Goal: Check status: Check status

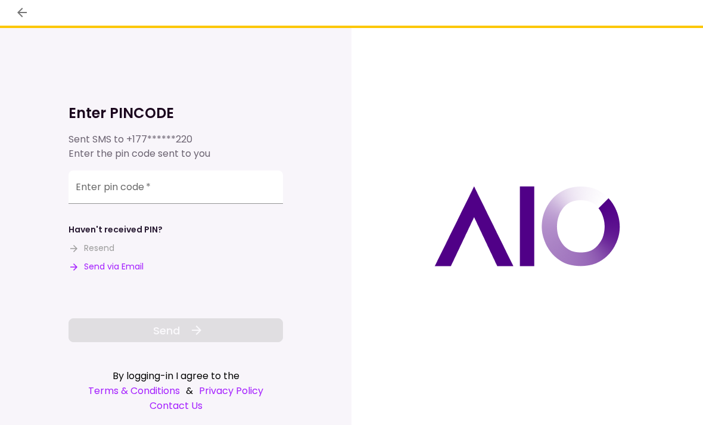
click at [111, 180] on input "Enter pin code   *" at bounding box center [175, 186] width 214 height 33
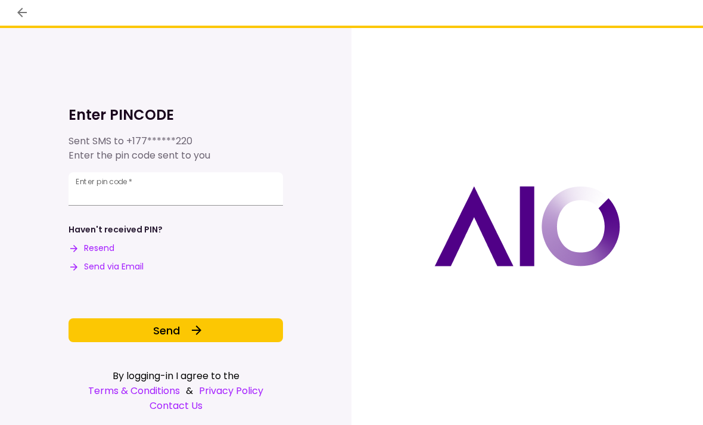
type input "******"
click at [158, 334] on span "Send" at bounding box center [166, 330] width 27 height 16
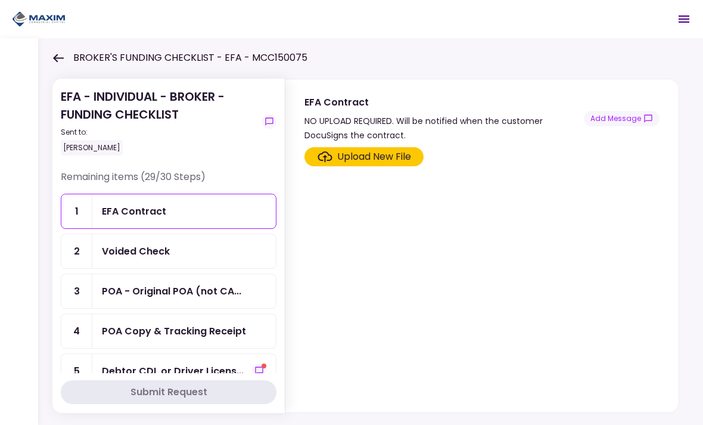
click at [134, 251] on div "Voided Check" at bounding box center [136, 251] width 68 height 15
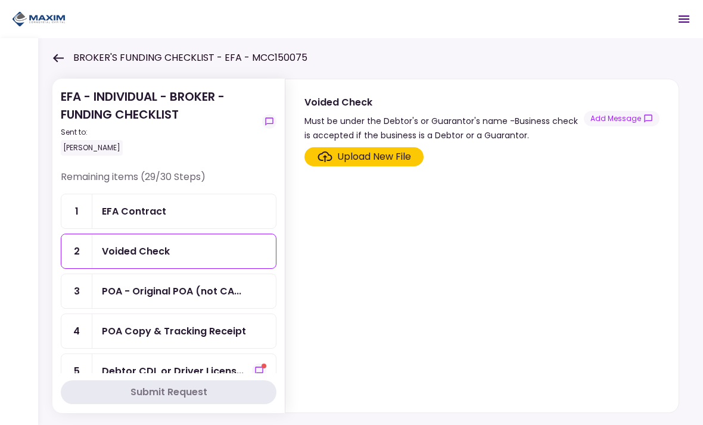
click at [110, 293] on div "POA - Original POA (not CA..." at bounding box center [171, 291] width 139 height 15
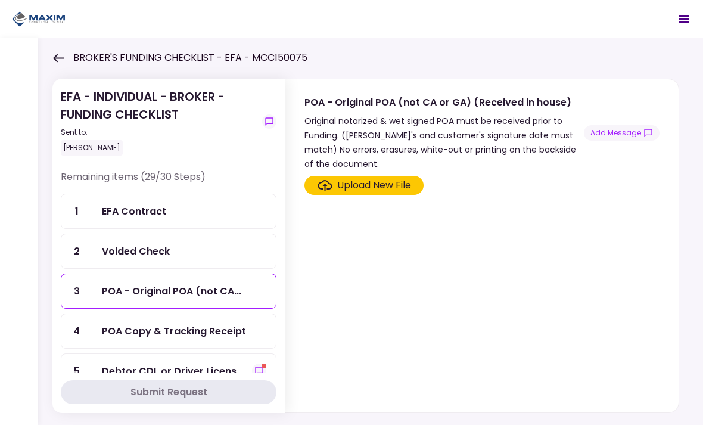
click at [105, 330] on div "POA Copy & Tracking Receipt" at bounding box center [174, 330] width 144 height 15
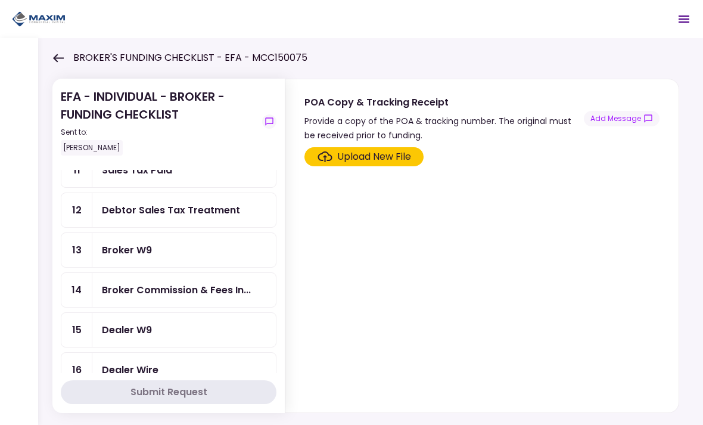
click at [46, 211] on div "EFA - INDIVIDUAL - BROKER - FUNDING CHECKLIST Sent to: [PERSON_NAME] Remaining …" at bounding box center [370, 231] width 665 height 387
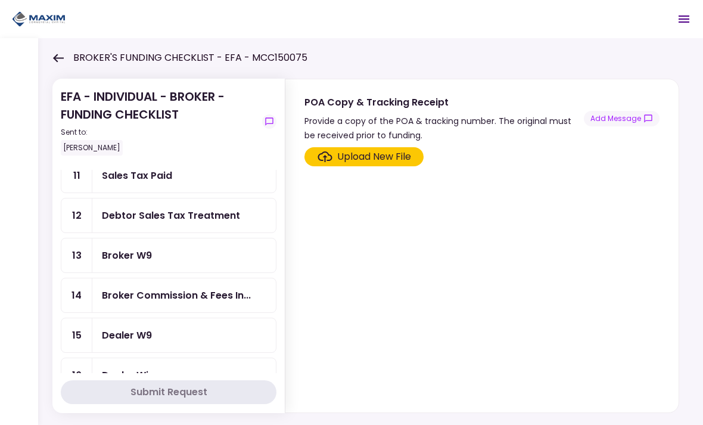
scroll to position [121, 0]
